Goal: Task Accomplishment & Management: Complete application form

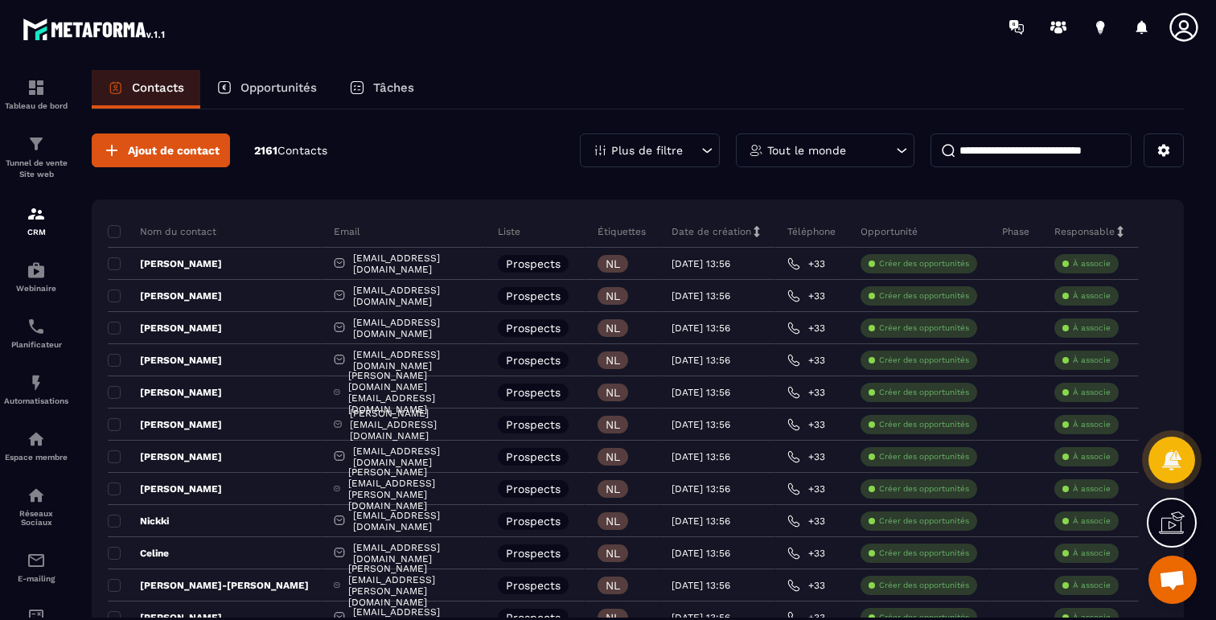
scroll to position [958, 0]
click at [1165, 146] on icon at bounding box center [1164, 151] width 12 height 12
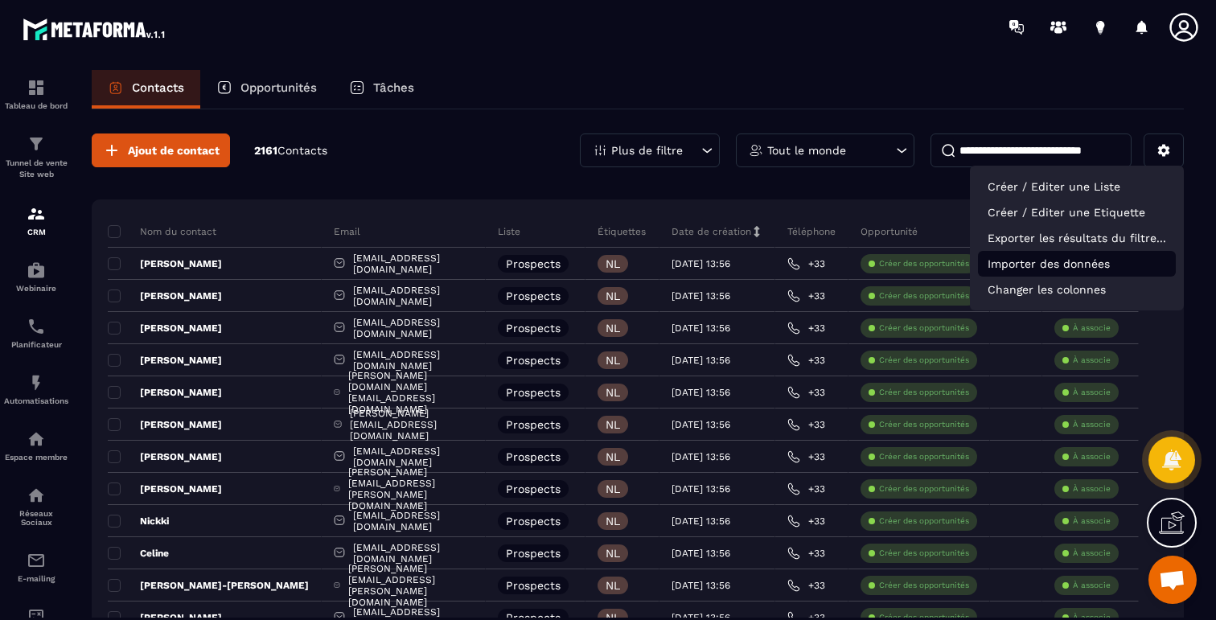
click at [1027, 270] on p "Importer des données" at bounding box center [1077, 264] width 198 height 26
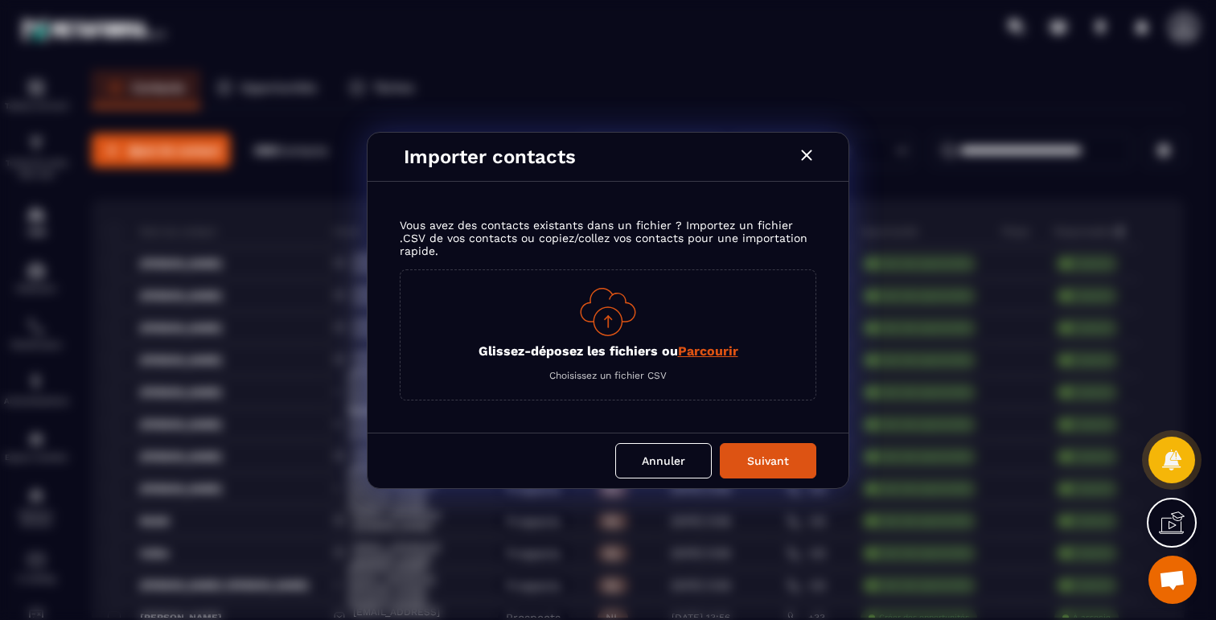
click at [688, 356] on span "Parcourir" at bounding box center [708, 350] width 60 height 15
click at [0, 0] on input "Glissez-déposez les fichiers ou Parcourir" at bounding box center [0, 0] width 0 height 0
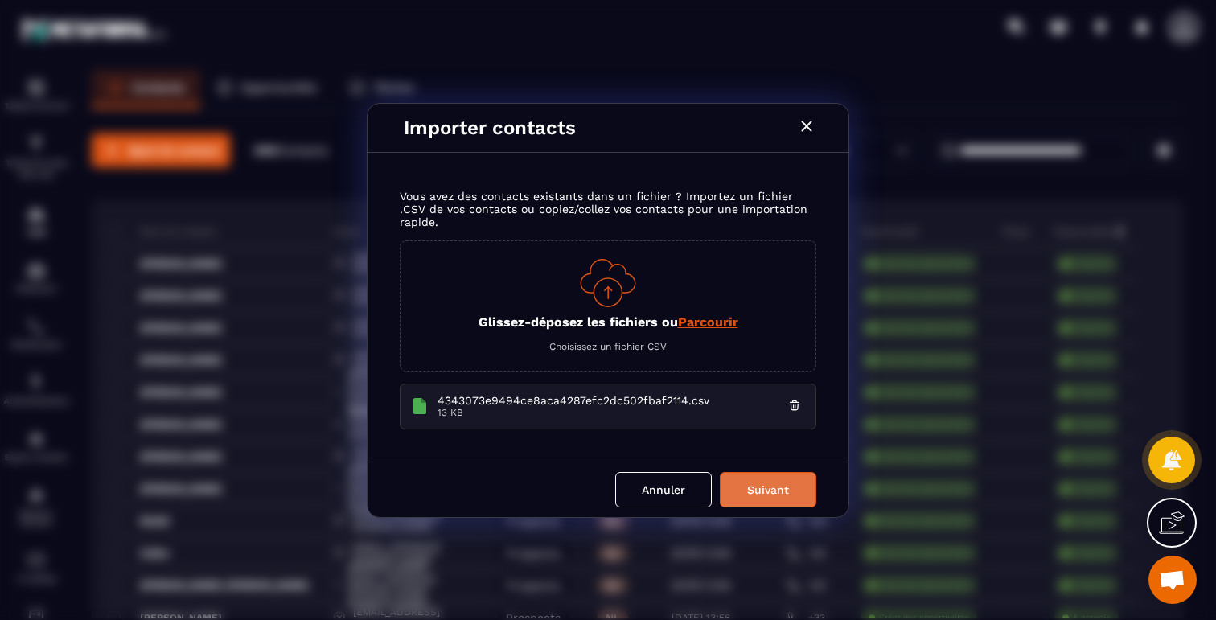
click at [746, 487] on button "Suivant" at bounding box center [768, 489] width 97 height 35
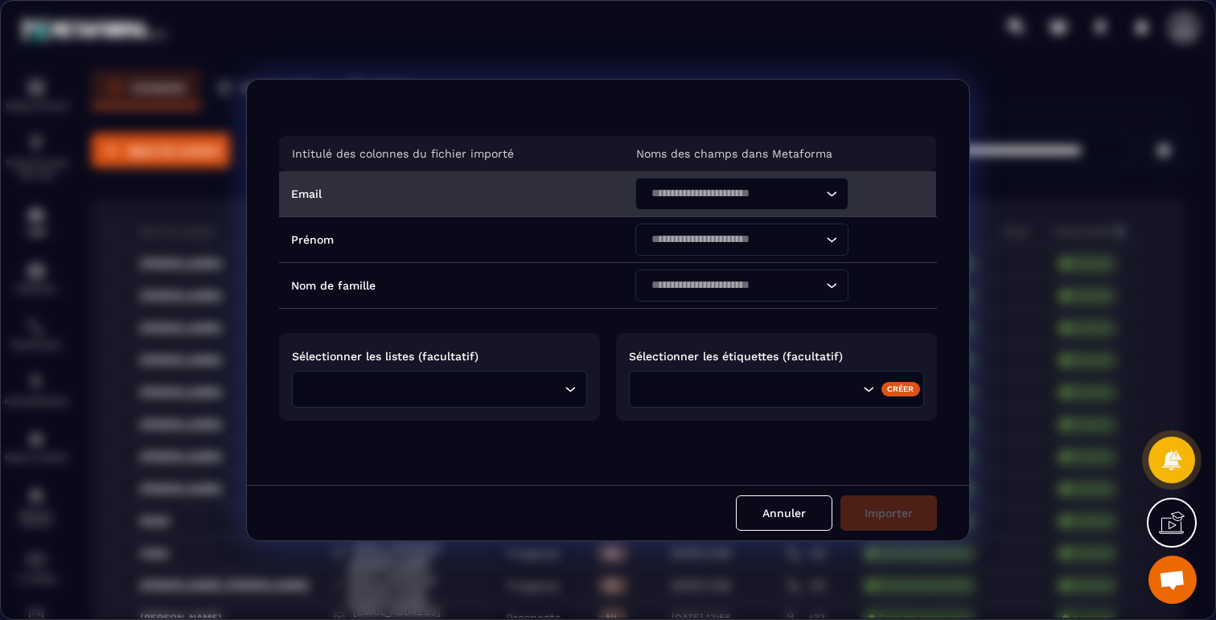
click at [766, 195] on input "Search for option" at bounding box center [734, 194] width 176 height 18
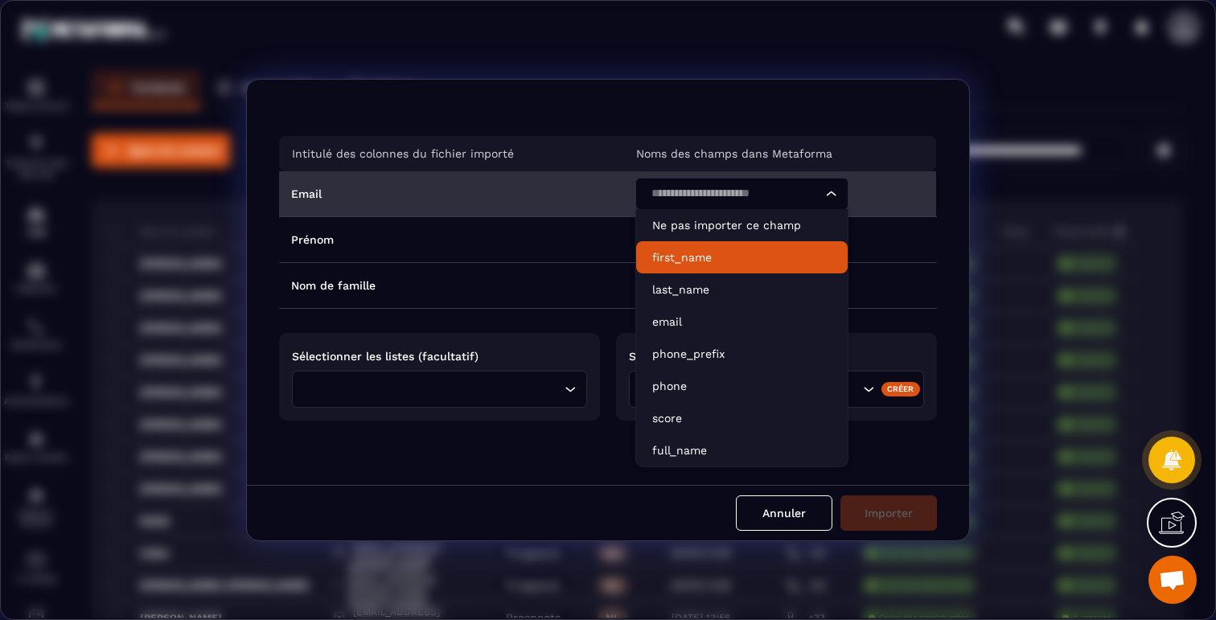
click at [708, 257] on p "first_name" at bounding box center [741, 257] width 179 height 16
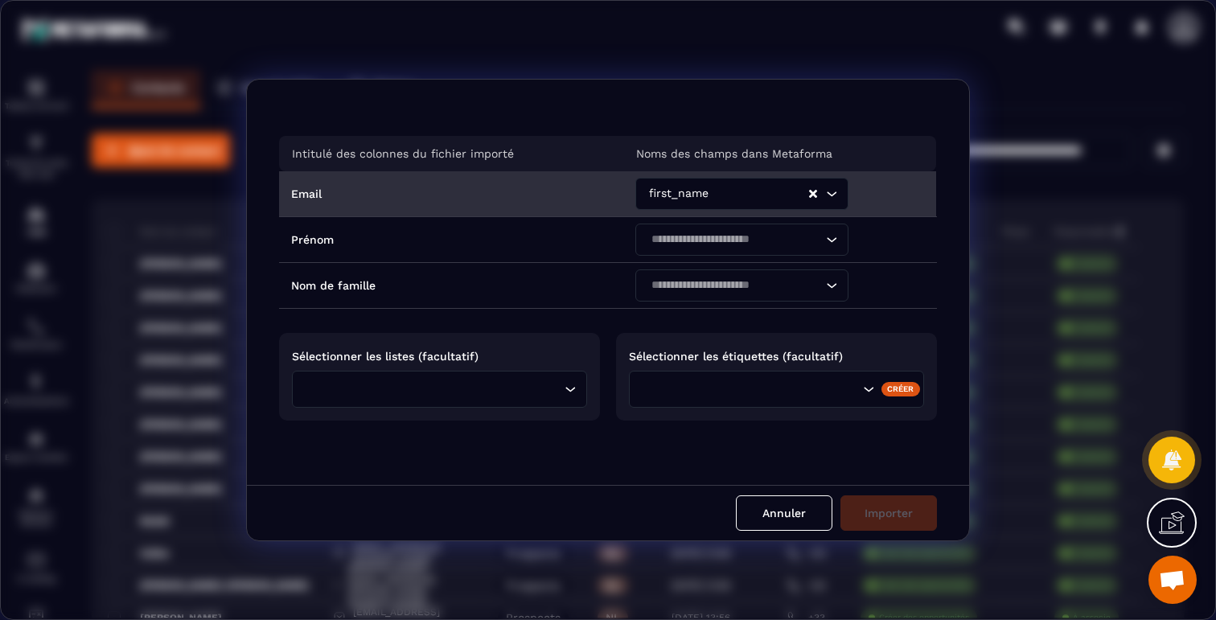
click at [716, 210] on div "first_name" at bounding box center [726, 194] width 165 height 32
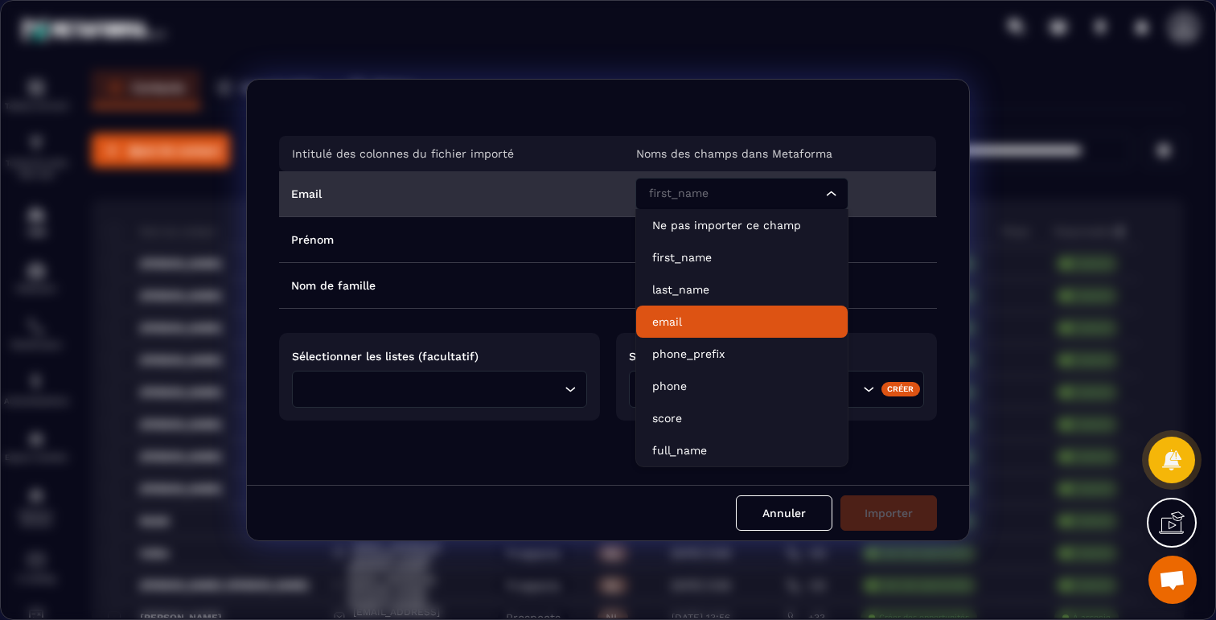
click at [682, 324] on p "email" at bounding box center [741, 322] width 179 height 16
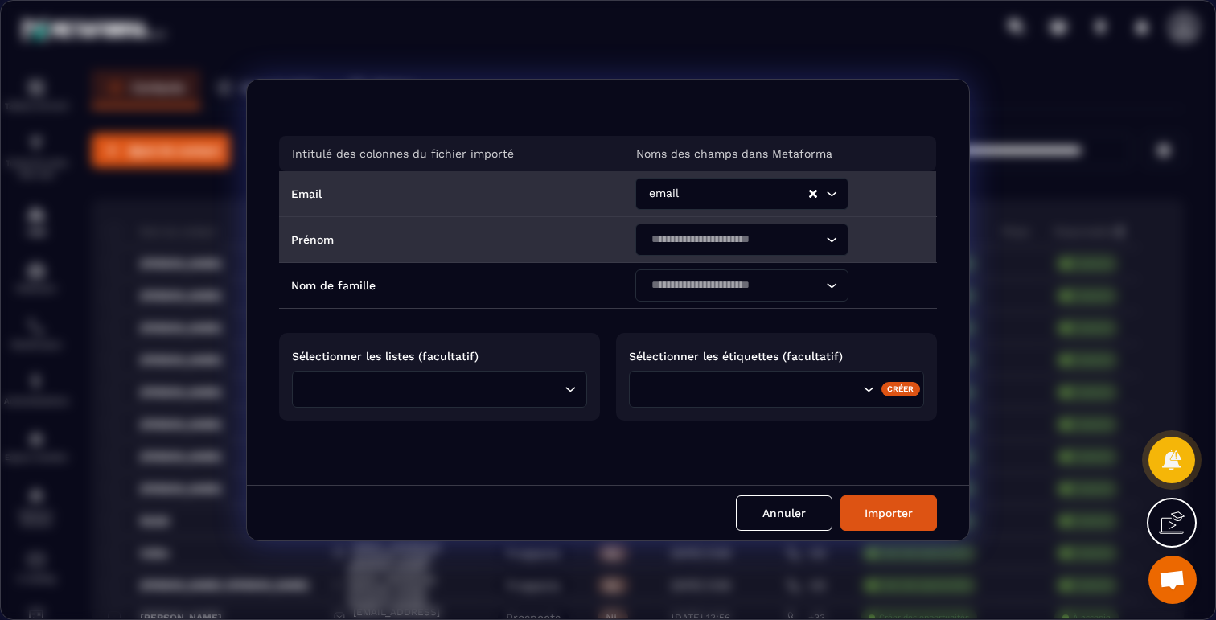
click at [712, 247] on input "Search for option" at bounding box center [734, 240] width 176 height 18
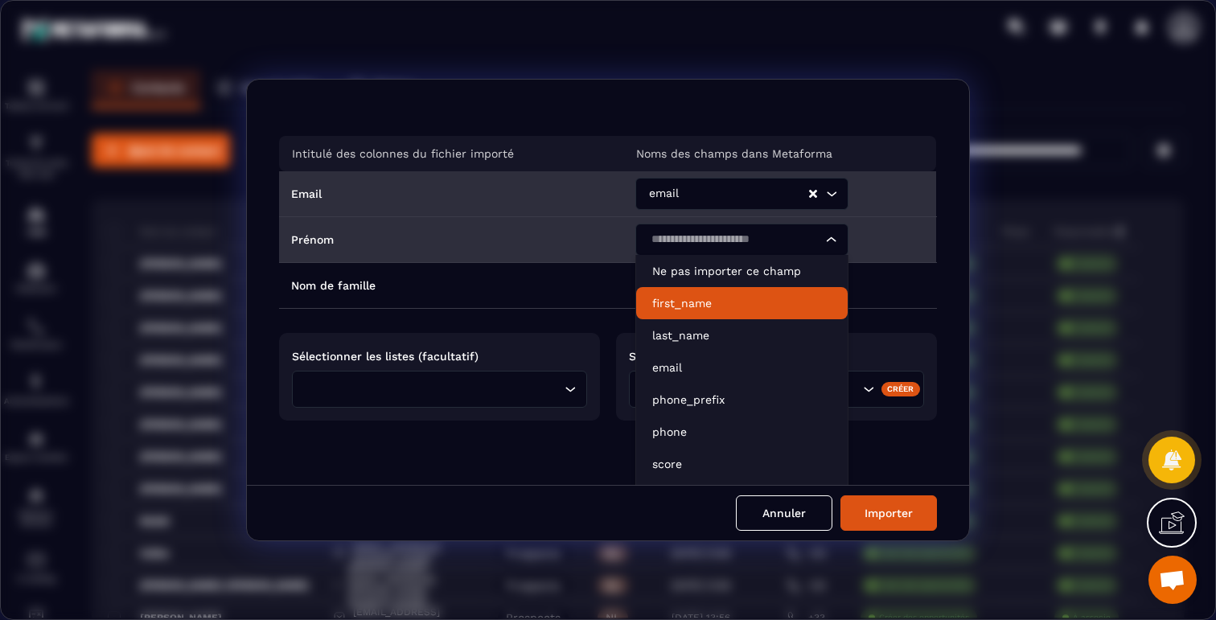
click at [691, 302] on p "first_name" at bounding box center [741, 303] width 179 height 16
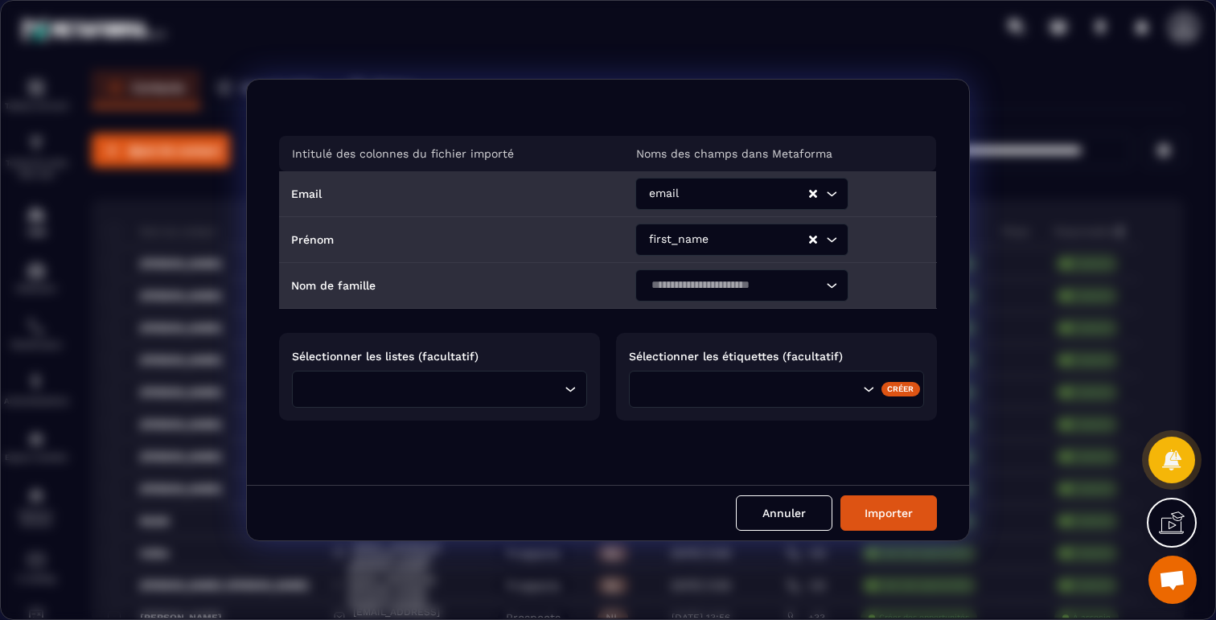
click at [698, 275] on div "Search for option" at bounding box center [733, 285] width 179 height 32
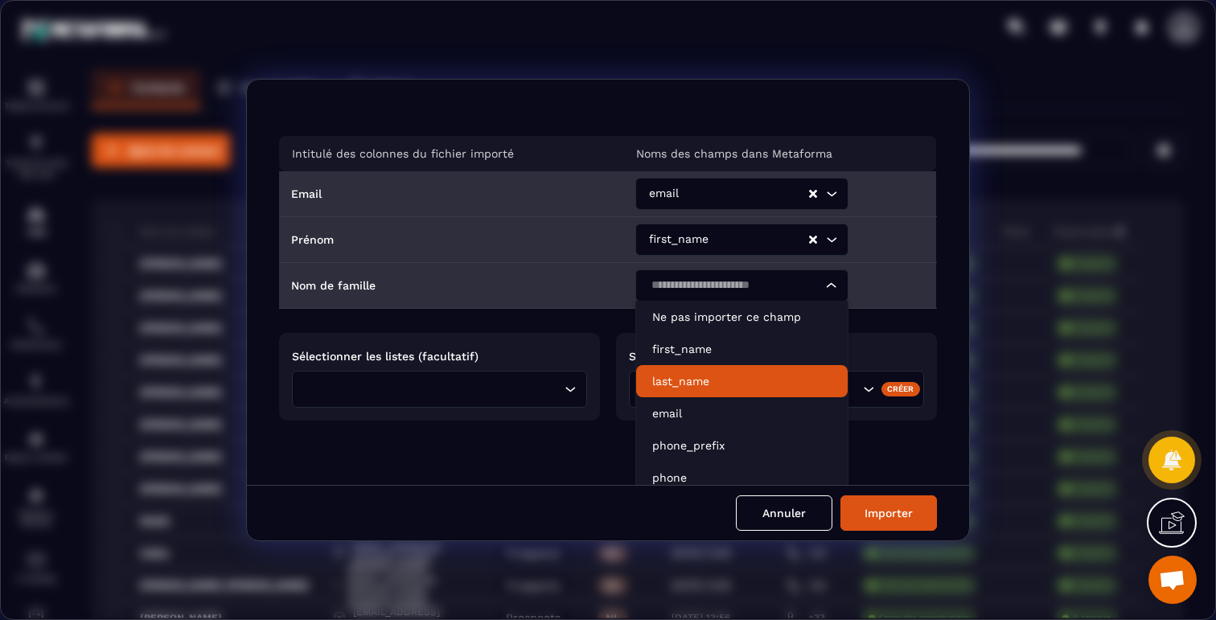
click at [676, 377] on p "last_name" at bounding box center [741, 381] width 179 height 16
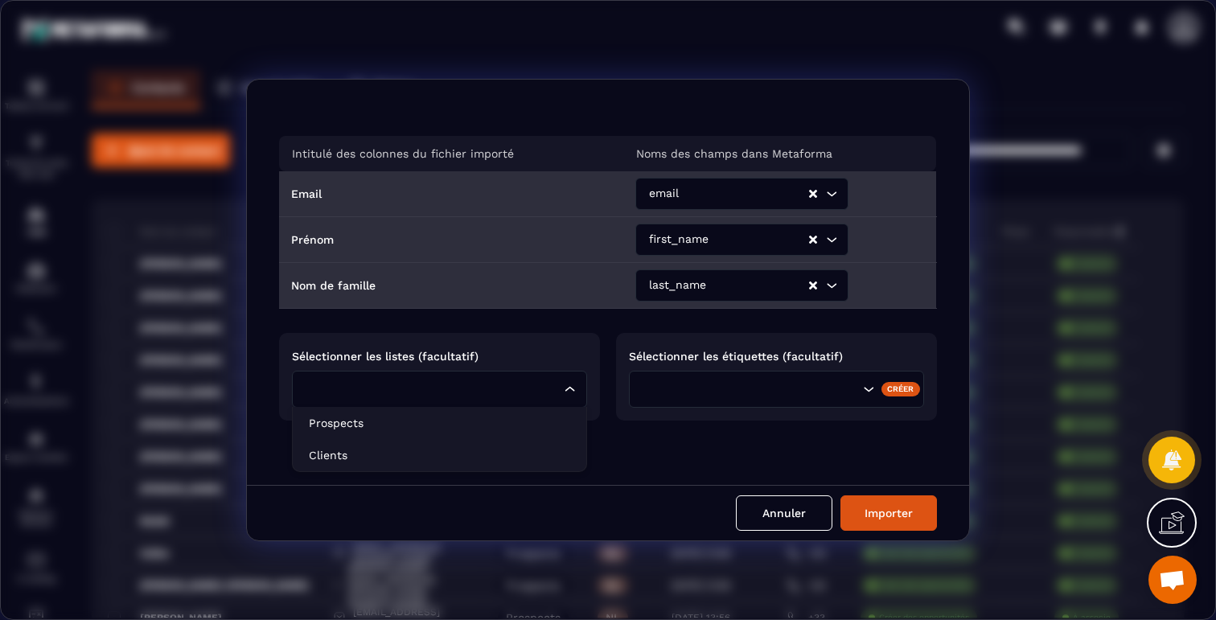
click at [532, 378] on div "Loading..." at bounding box center [439, 389] width 295 height 37
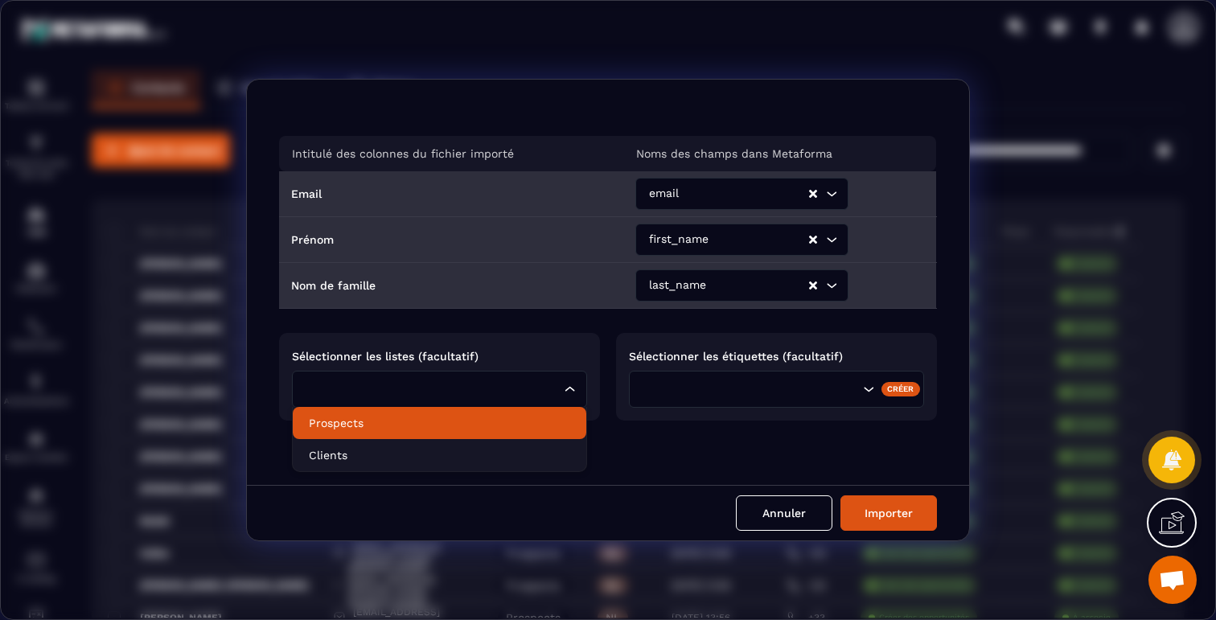
click at [388, 425] on p "Prospects" at bounding box center [439, 423] width 261 height 16
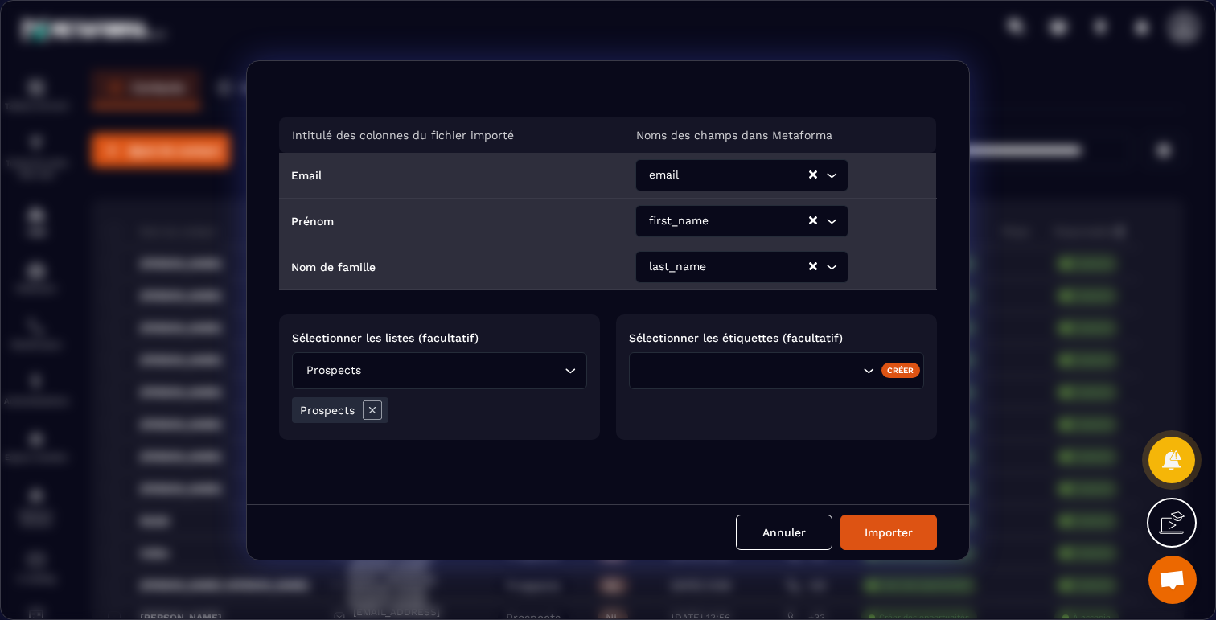
click at [639, 365] on div "Search for option" at bounding box center [749, 371] width 223 height 18
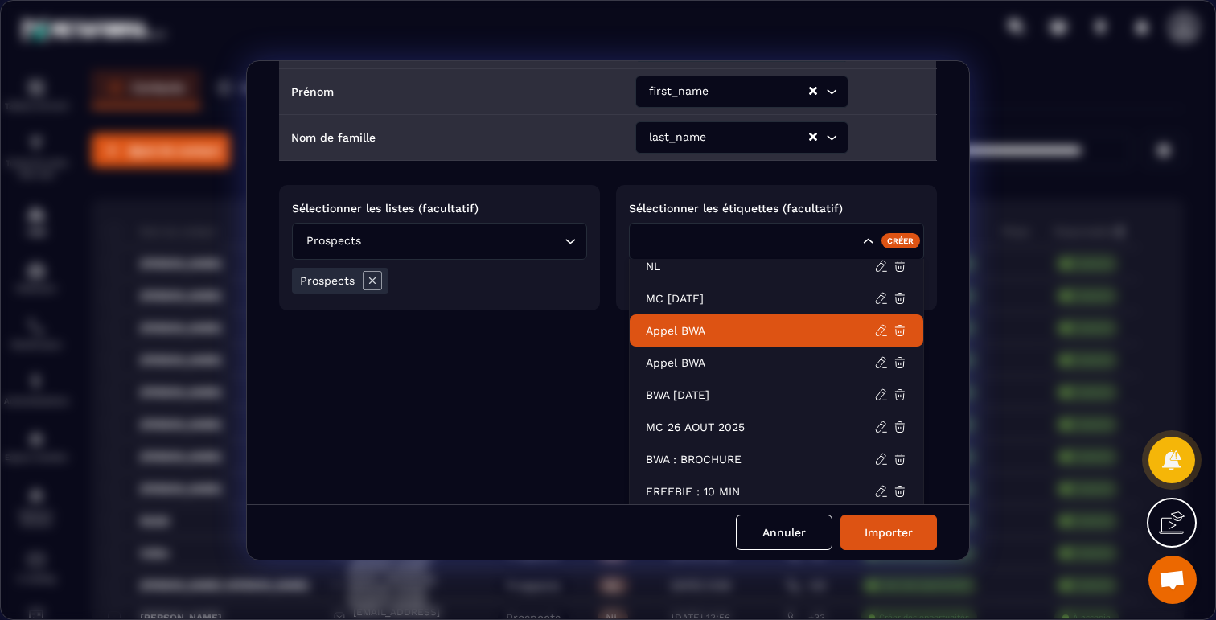
scroll to position [162, 0]
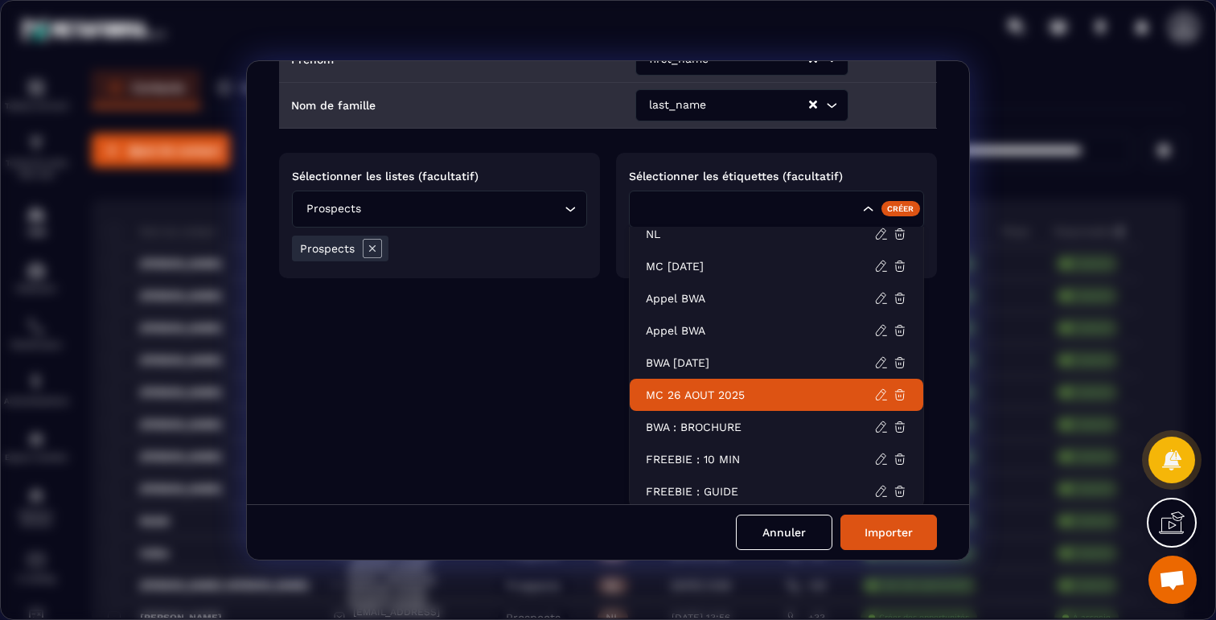
click at [699, 397] on p "MC 26 AOUT 2025" at bounding box center [760, 395] width 228 height 16
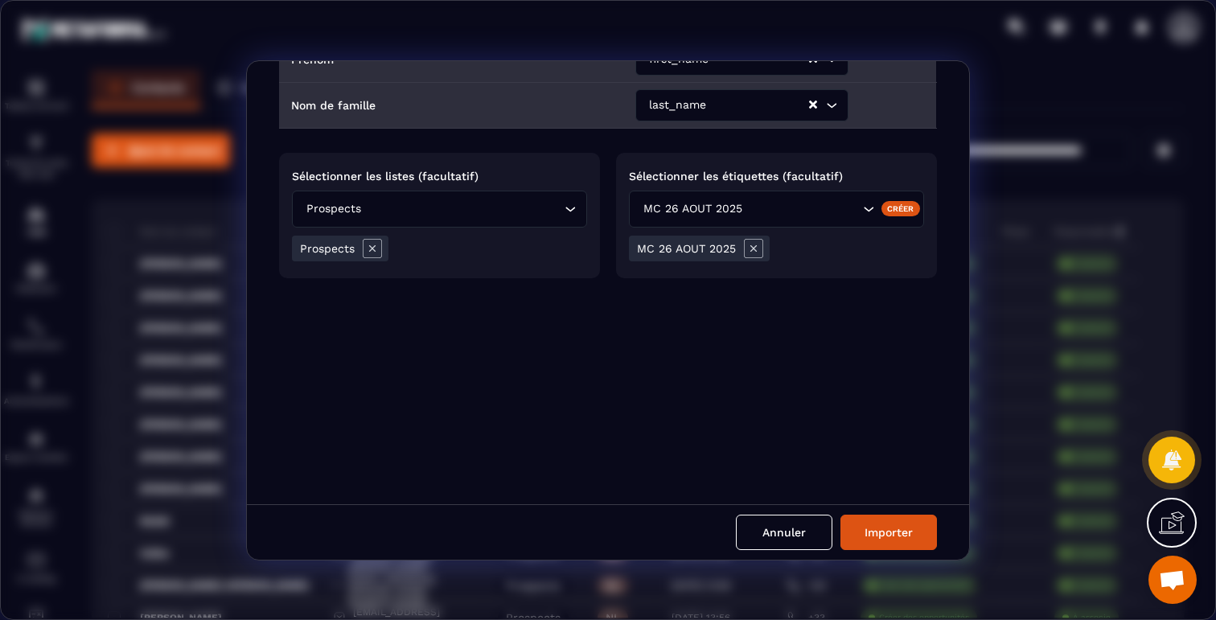
scroll to position [0, 0]
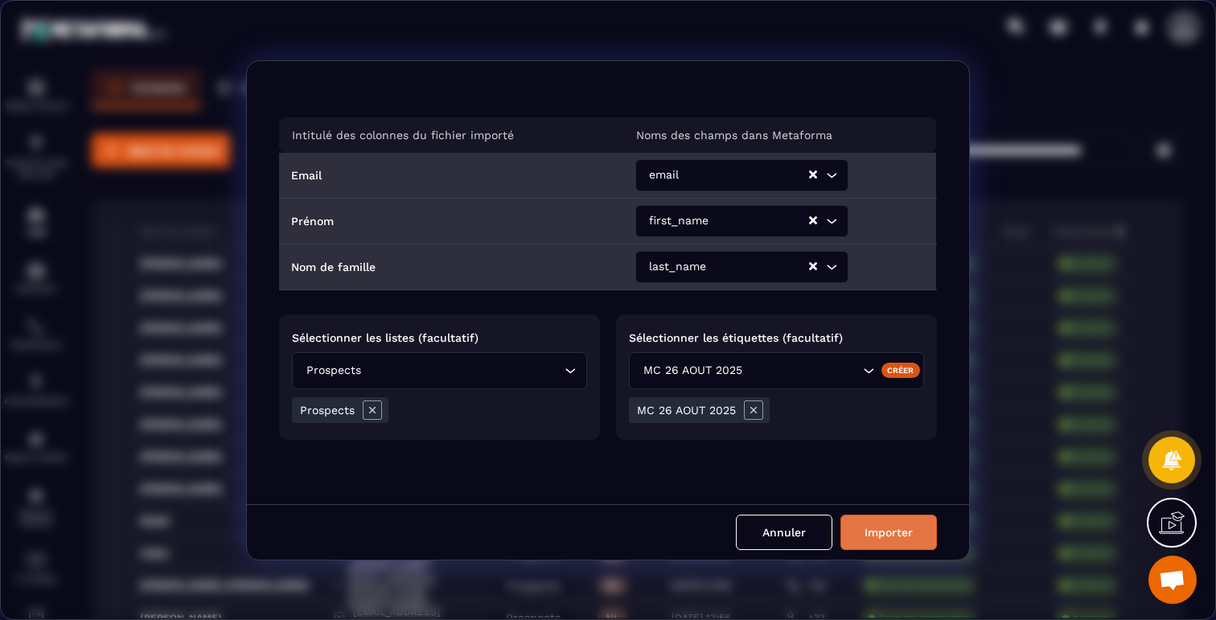
click at [882, 537] on button "Importer" at bounding box center [888, 532] width 97 height 35
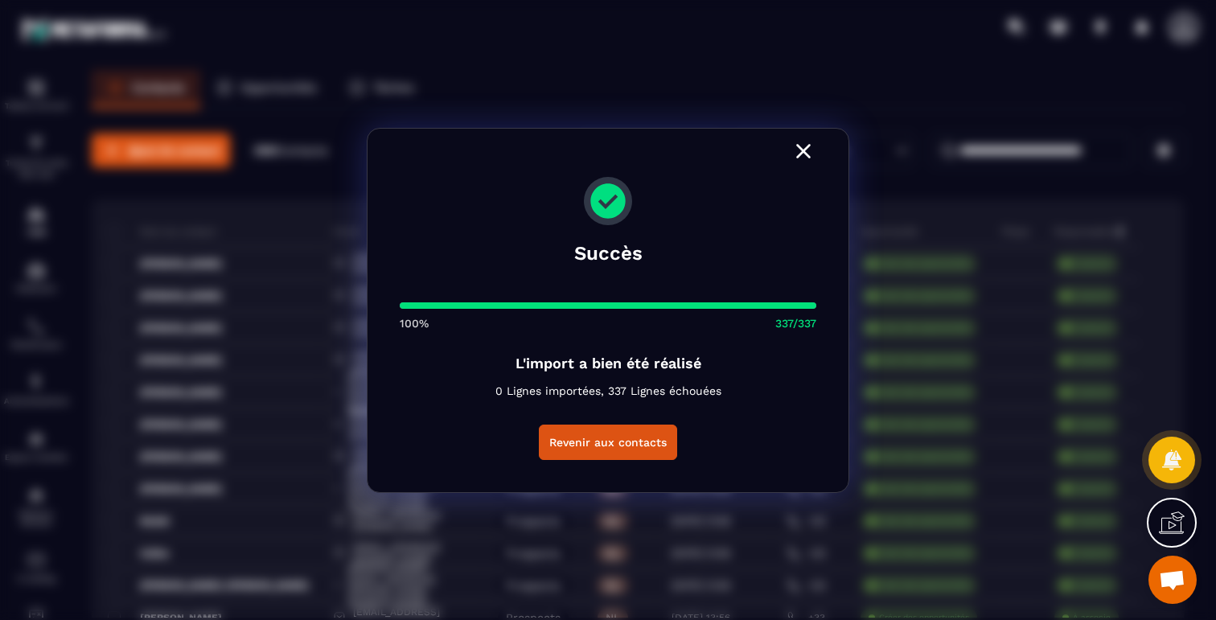
click at [805, 160] on icon "Modal window" at bounding box center [804, 151] width 26 height 26
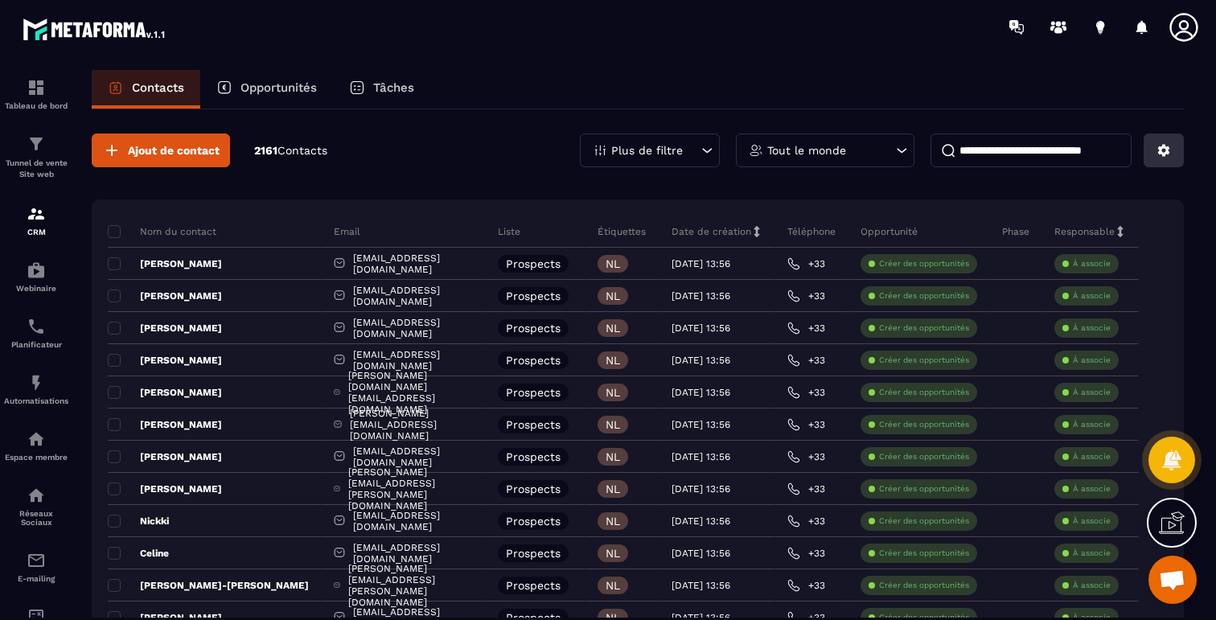
click at [1167, 151] on icon at bounding box center [1164, 151] width 12 height 12
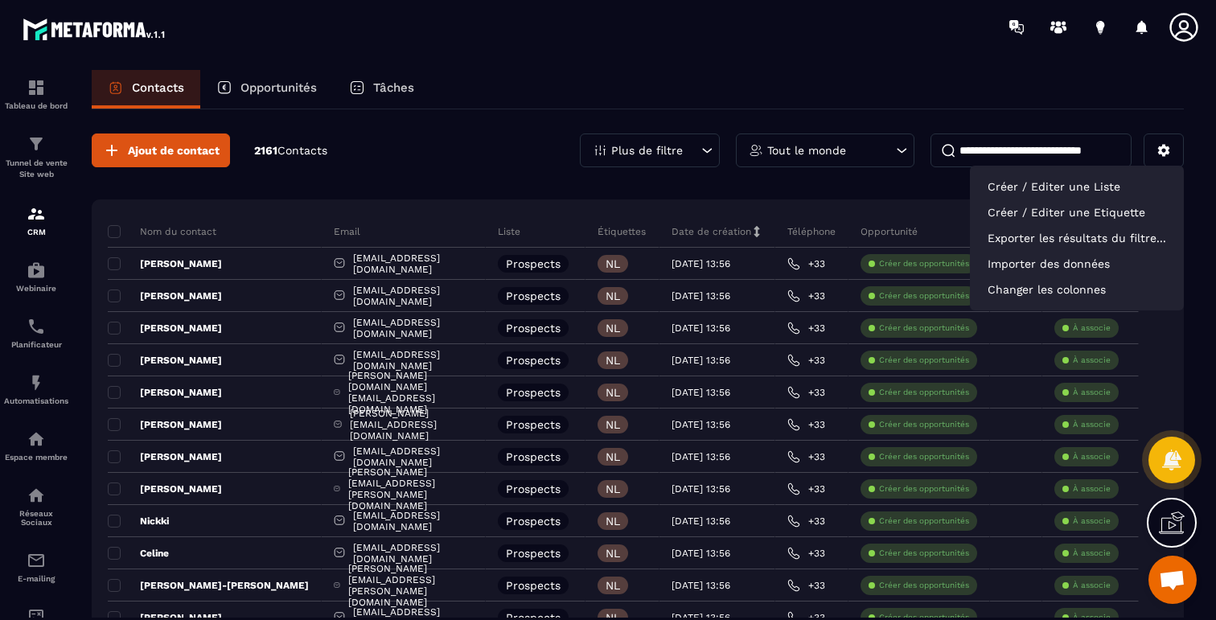
click at [537, 166] on div "Ajout de contact 2161 Contacts Plus de filtre Tout le monde Créer / Editer une …" at bounding box center [638, 151] width 1092 height 34
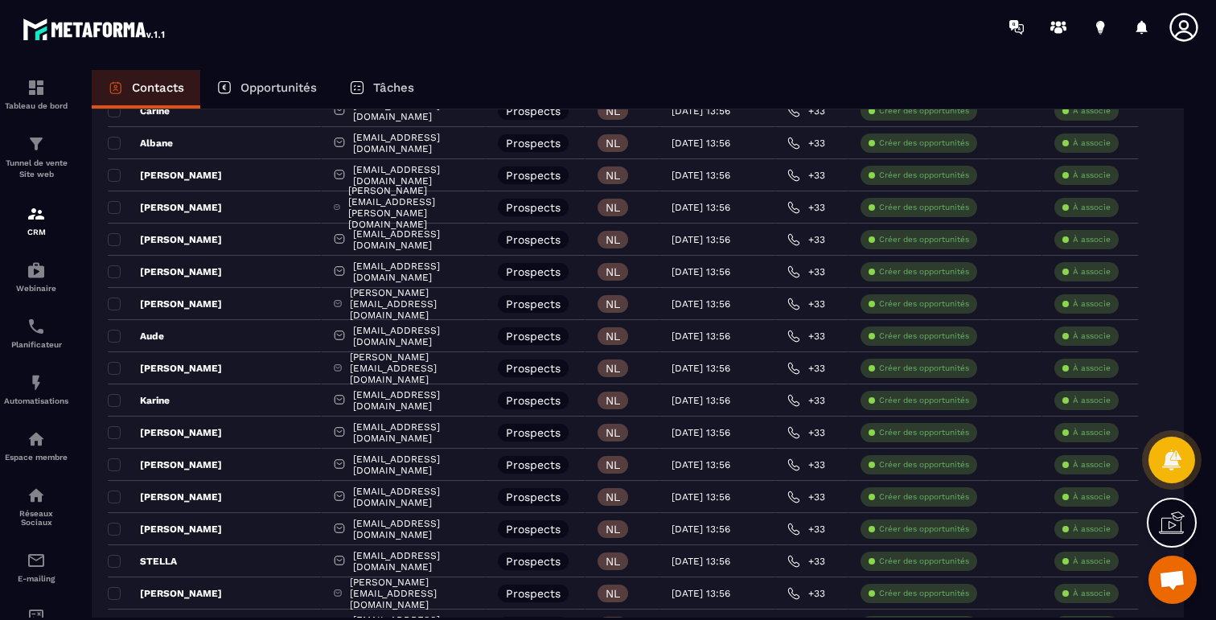
scroll to position [2965, 0]
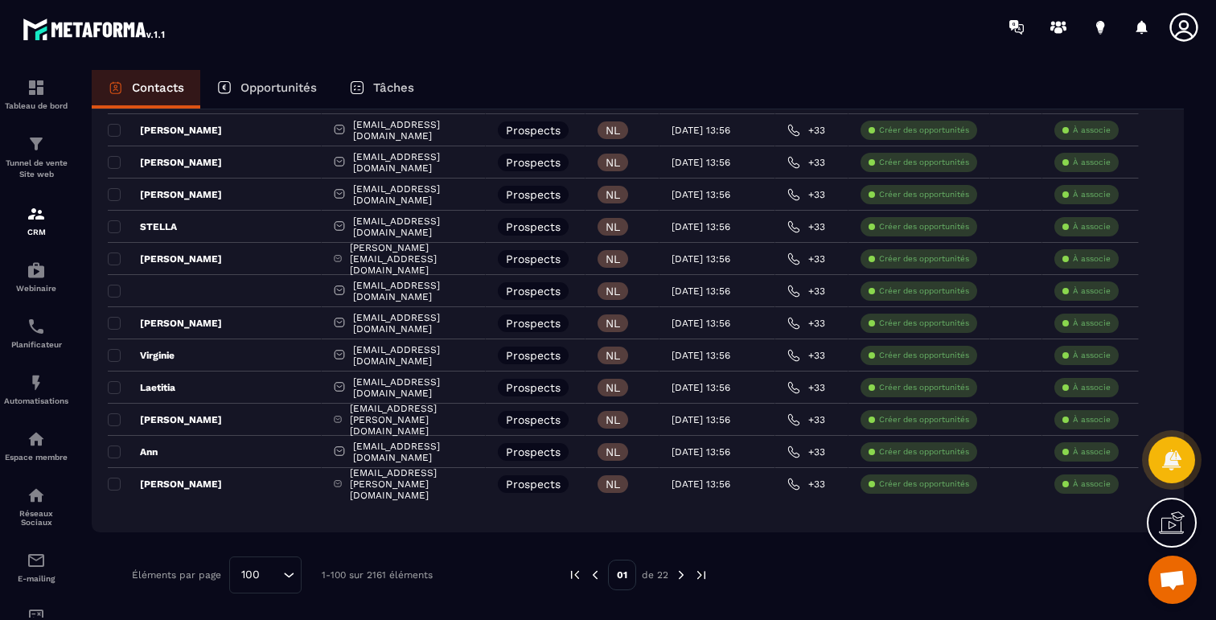
click at [680, 569] on img at bounding box center [681, 575] width 14 height 14
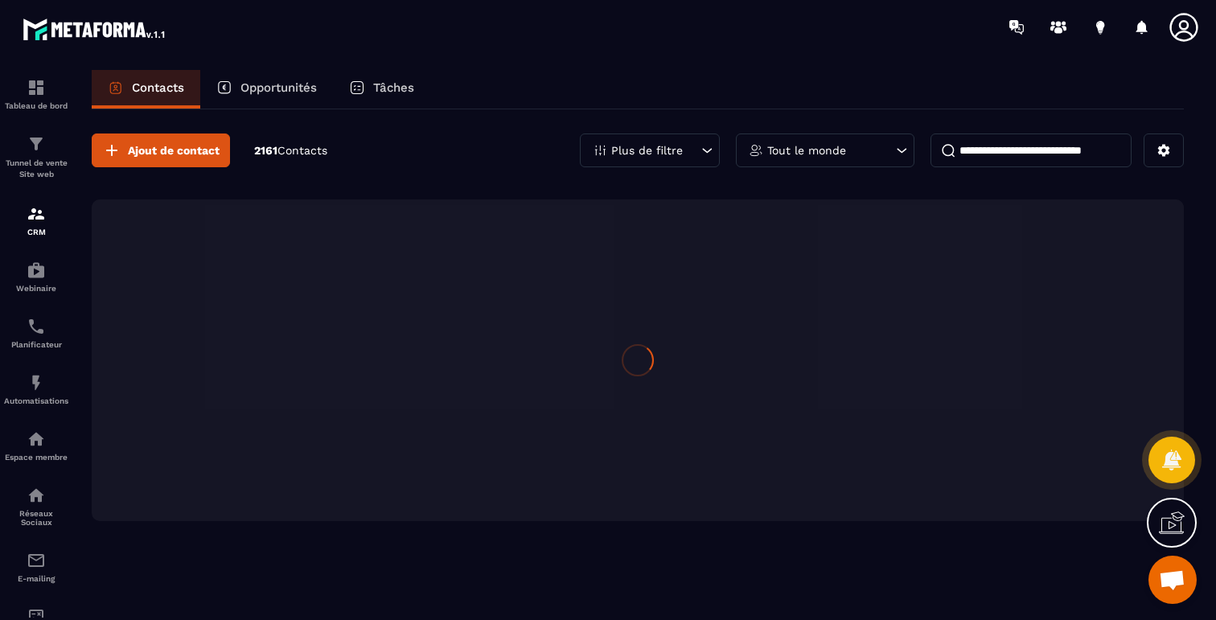
scroll to position [0, 0]
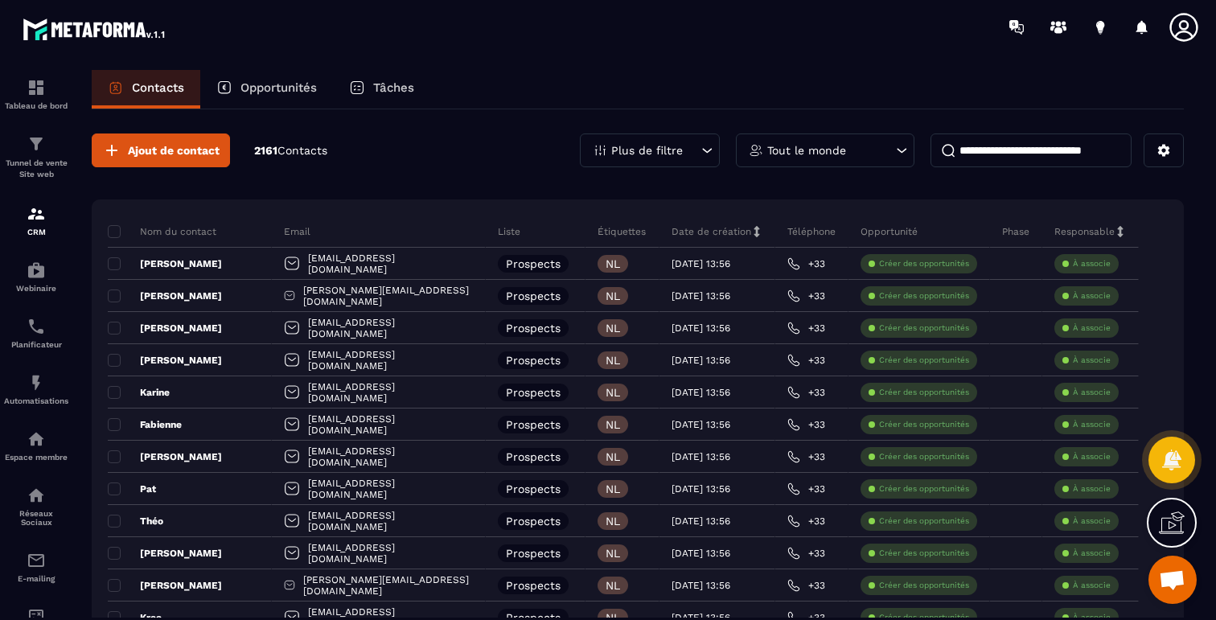
click at [660, 145] on p "Plus de filtre" at bounding box center [647, 150] width 72 height 11
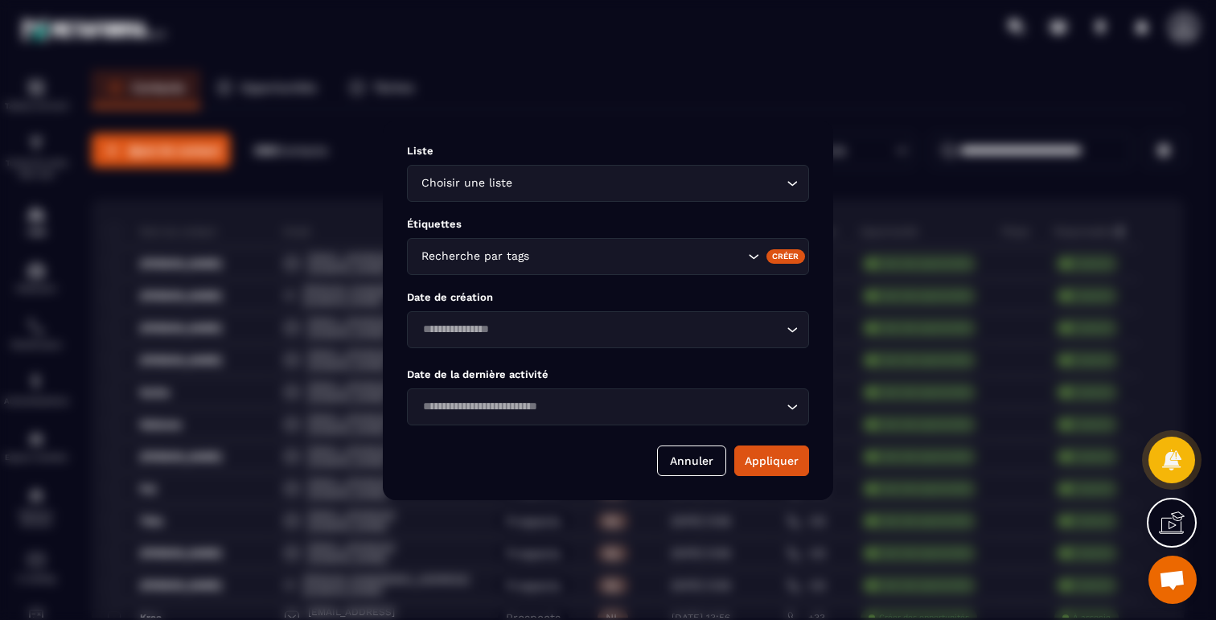
click at [602, 253] on input "Search for option" at bounding box center [638, 257] width 212 height 18
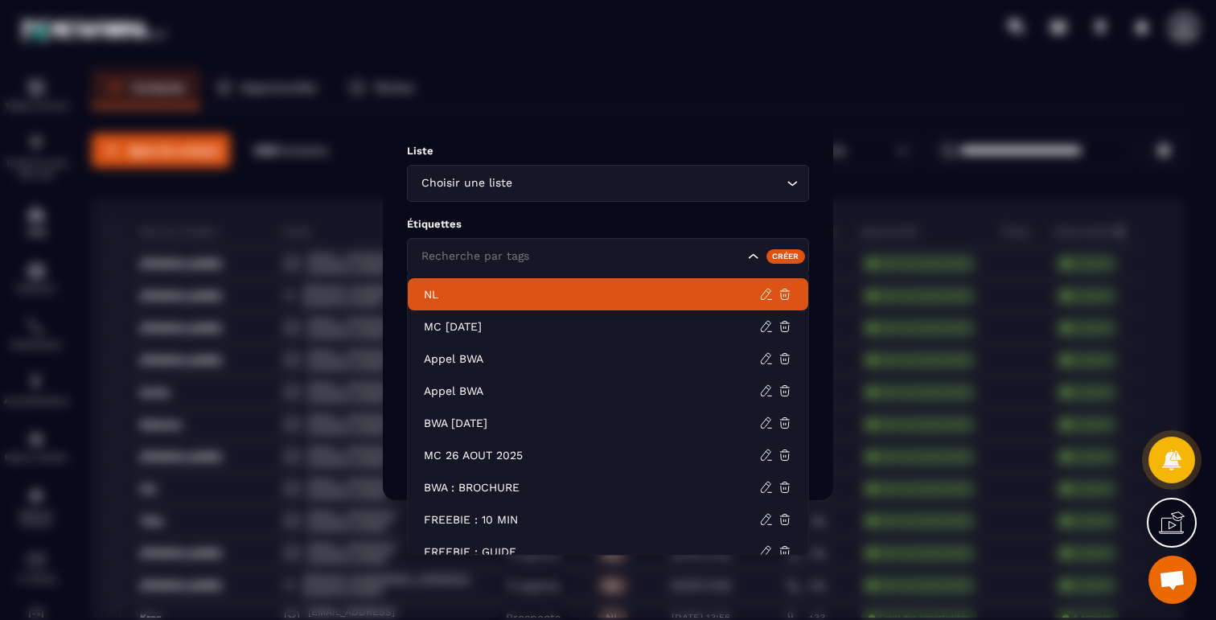
click at [472, 299] on p "NL" at bounding box center [591, 294] width 335 height 16
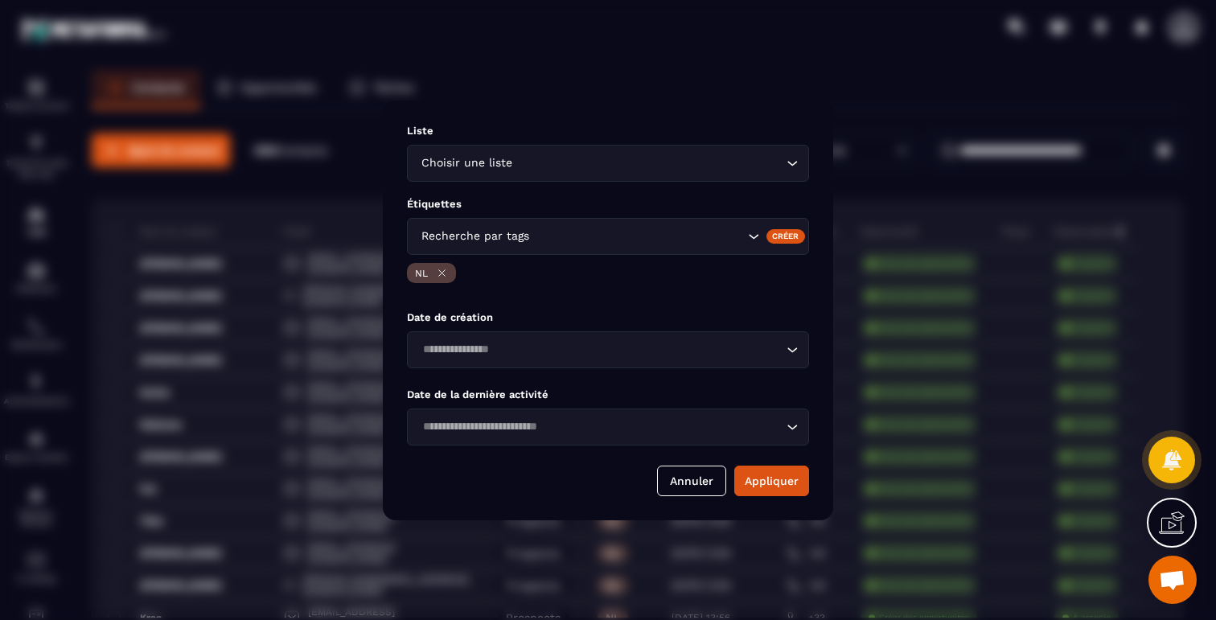
click at [753, 235] on icon "Search for option" at bounding box center [754, 236] width 16 height 16
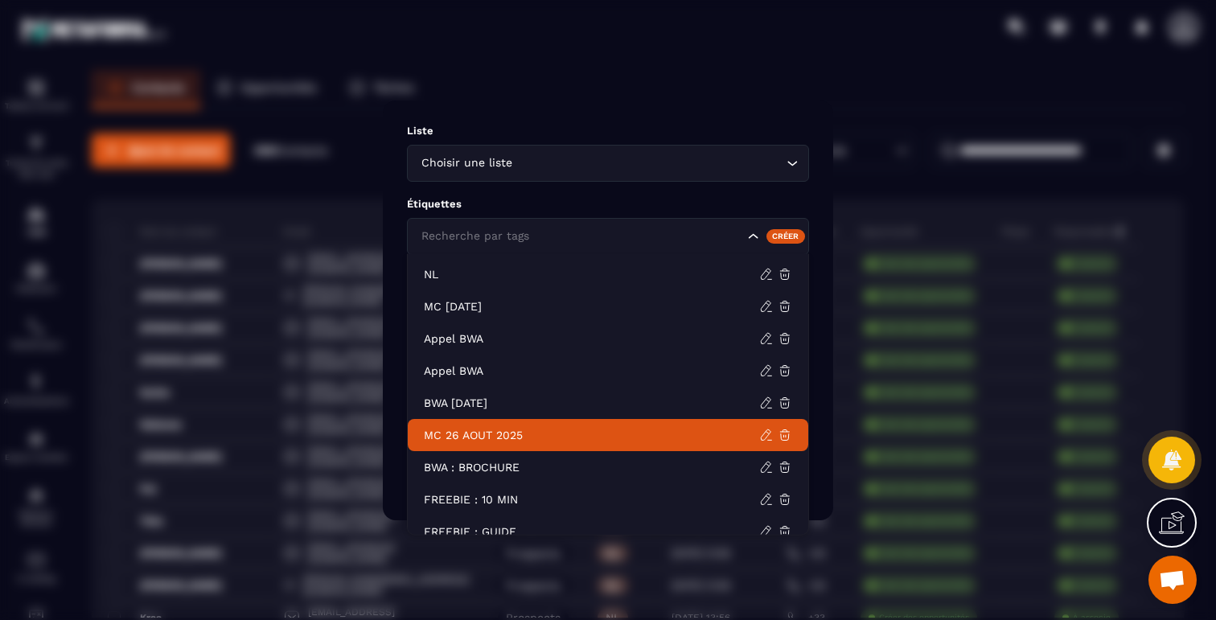
click at [509, 434] on p "MC 26 AOUT 2025" at bounding box center [591, 435] width 335 height 16
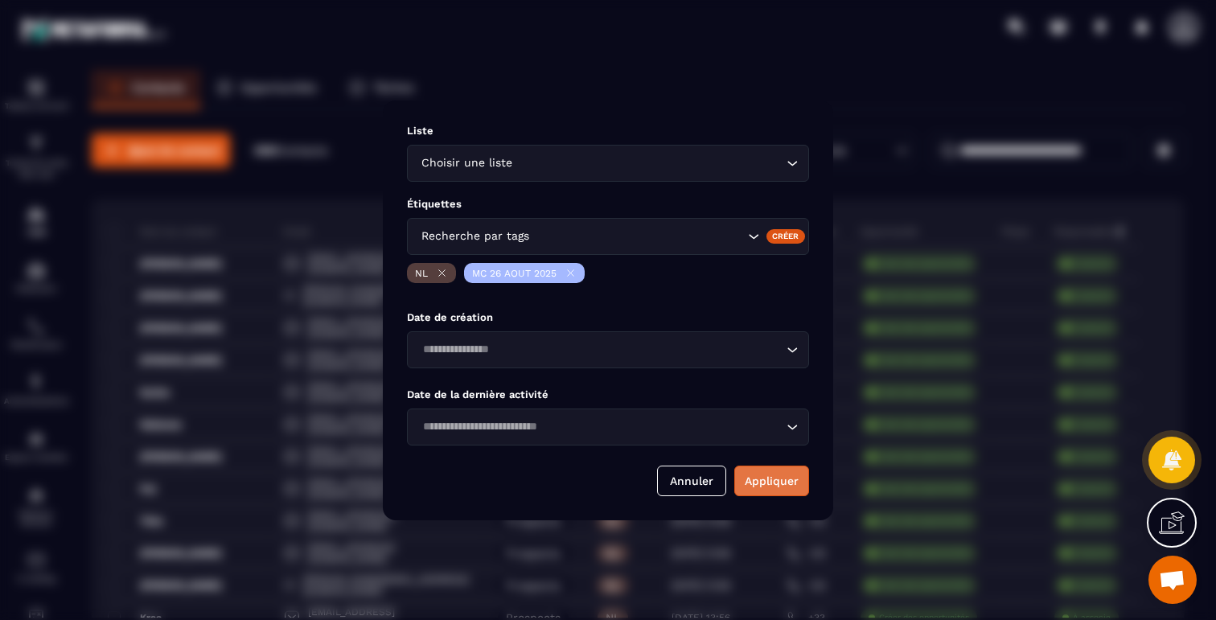
click at [773, 486] on button "Appliquer" at bounding box center [771, 481] width 75 height 31
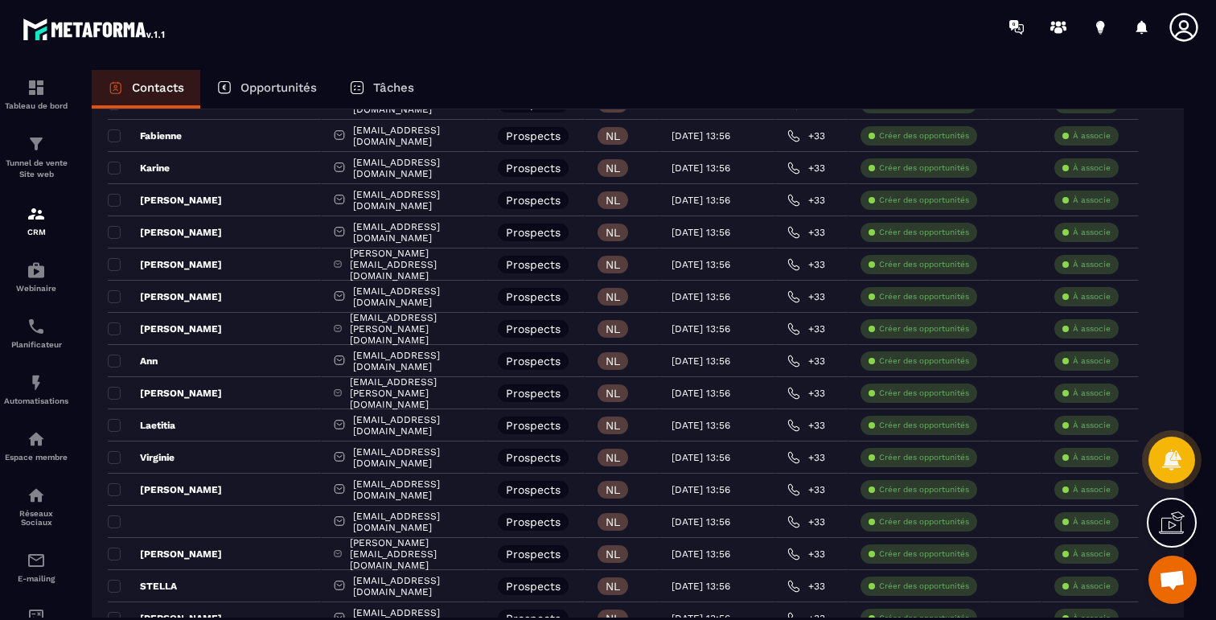
scroll to position [2997, 0]
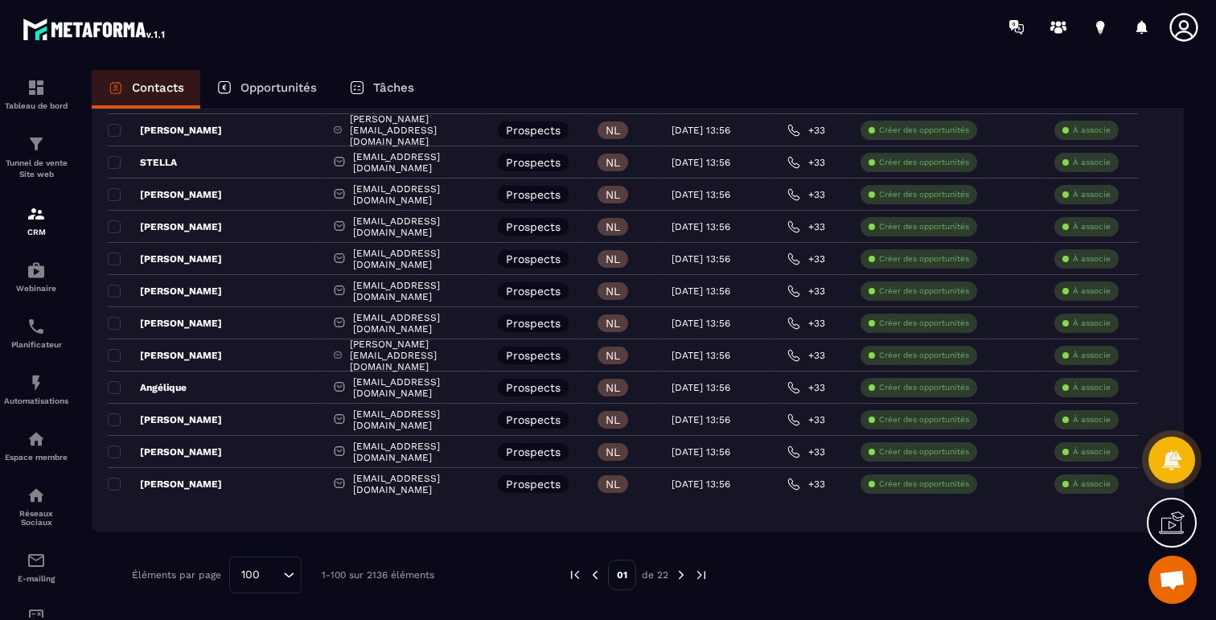
click at [684, 577] on img at bounding box center [681, 575] width 14 height 14
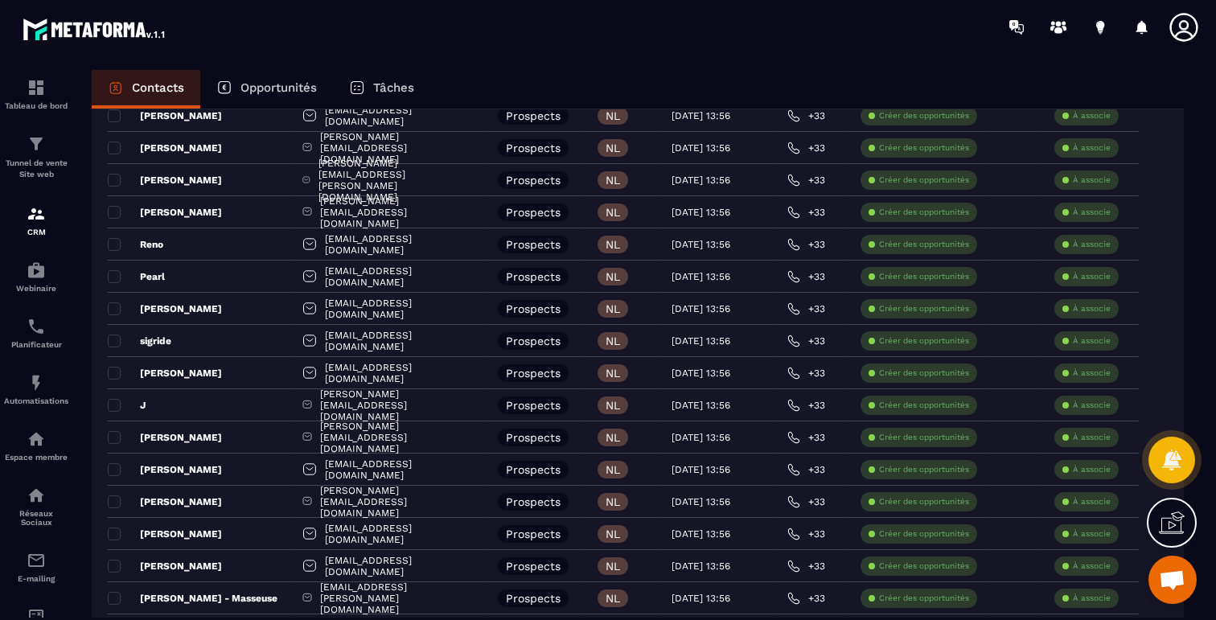
scroll to position [916, 0]
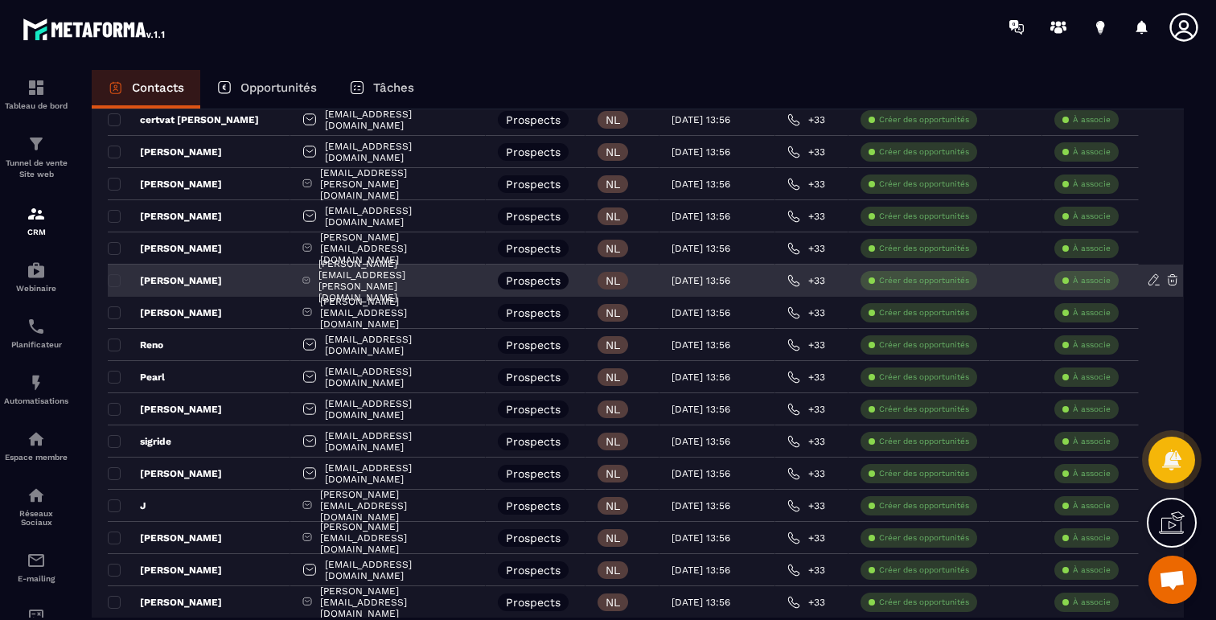
click at [160, 281] on p "[PERSON_NAME]" at bounding box center [165, 280] width 114 height 13
